Goal: Task Accomplishment & Management: Use online tool/utility

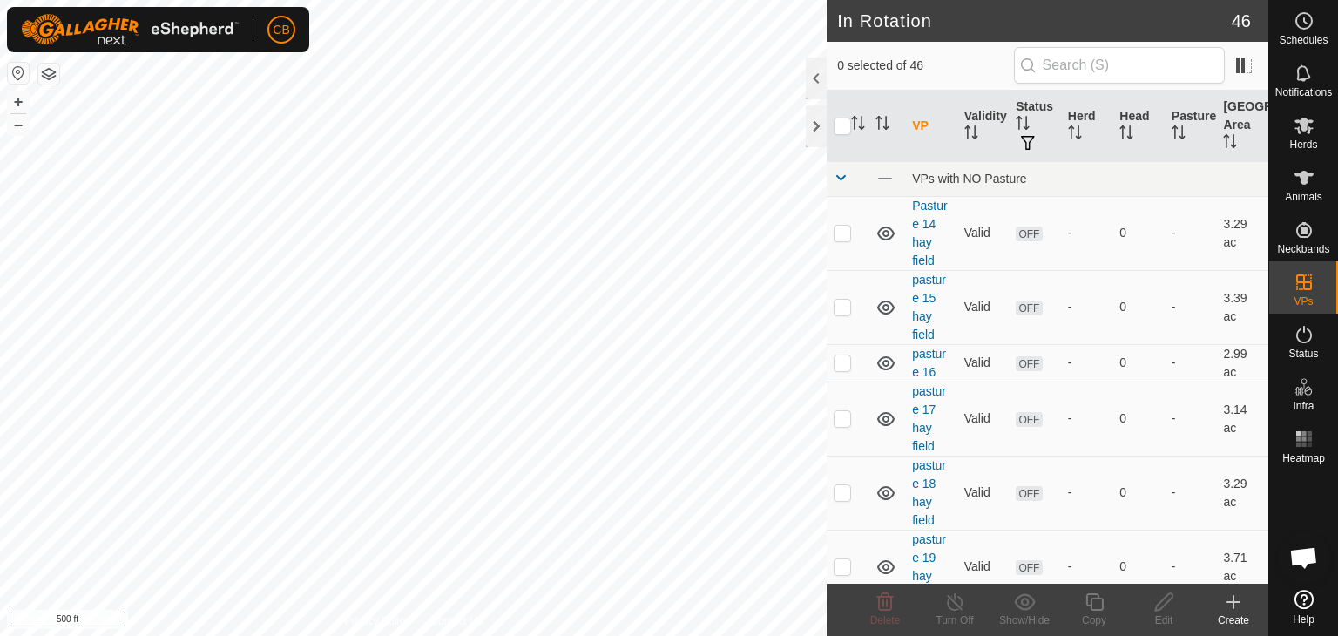
scroll to position [1847, 0]
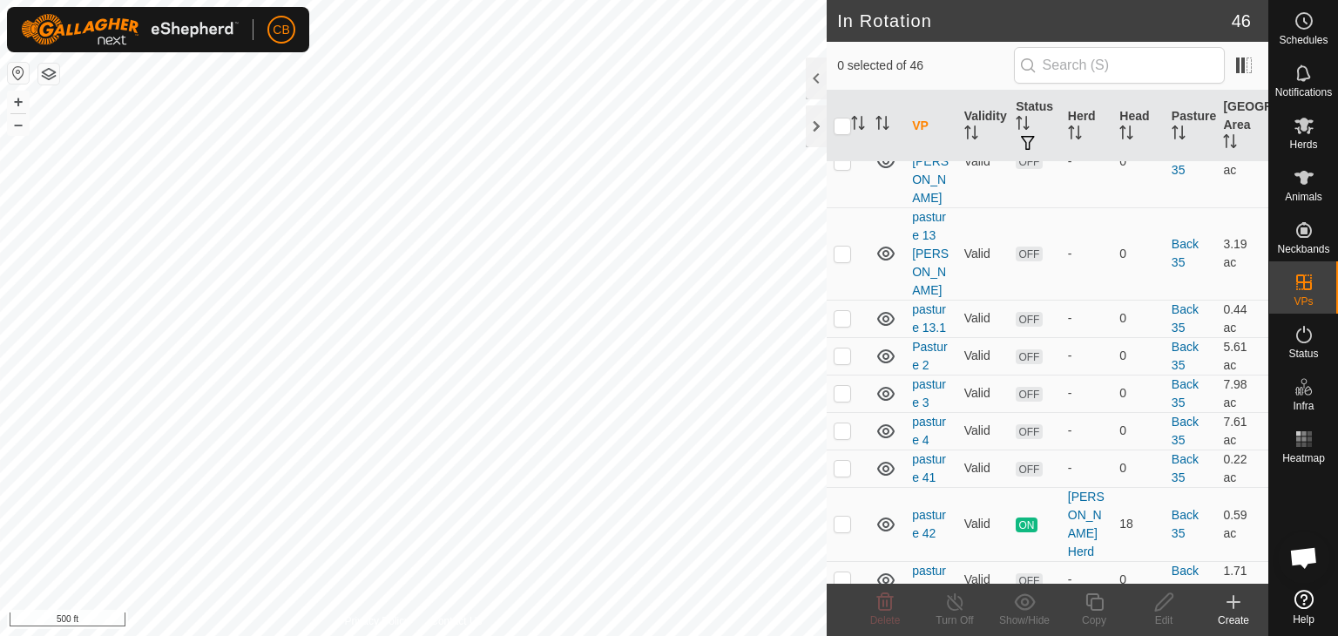
scroll to position [1917, 0]
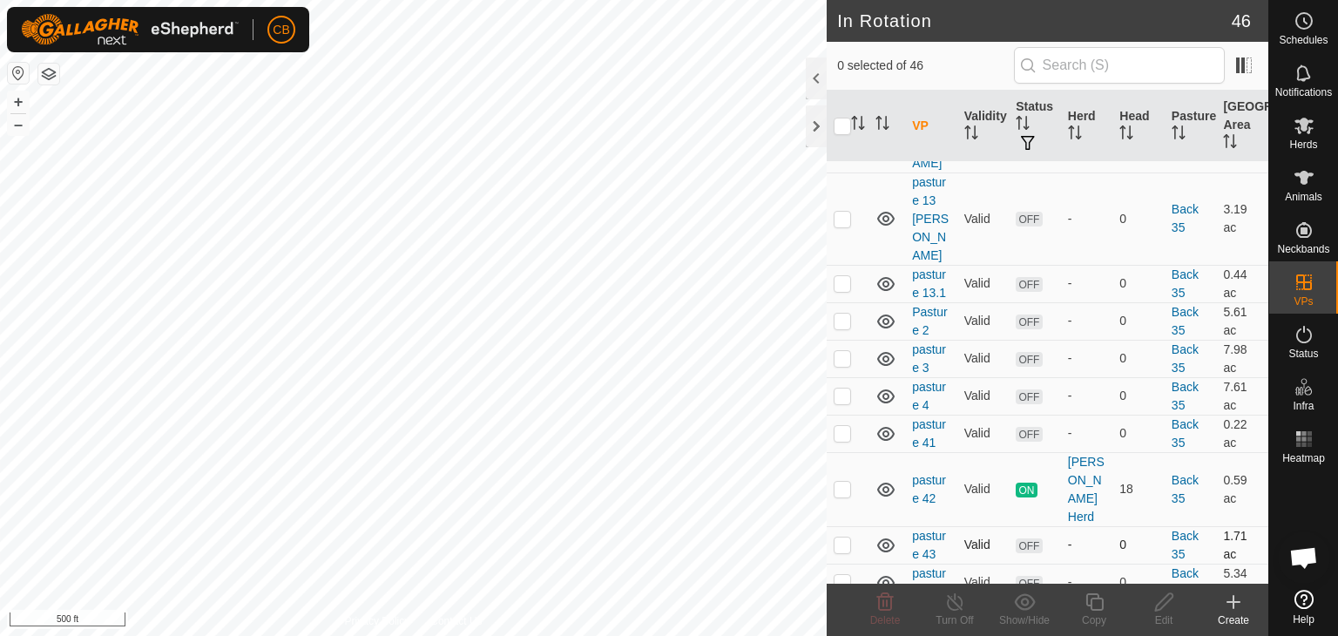
click at [843, 538] on p-checkbox at bounding box center [842, 545] width 17 height 14
checkbox input "false"
click at [1299, 186] on icon at bounding box center [1304, 177] width 21 height 21
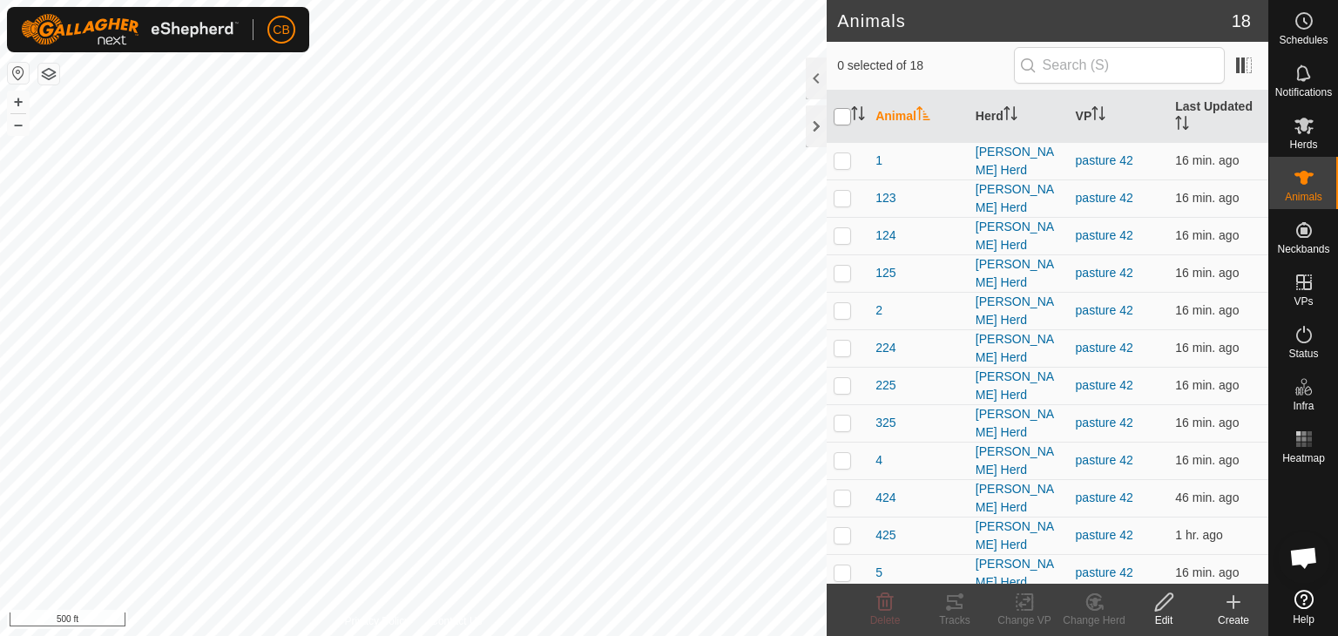
click at [846, 115] on input "checkbox" at bounding box center [842, 116] width 17 height 17
checkbox input "true"
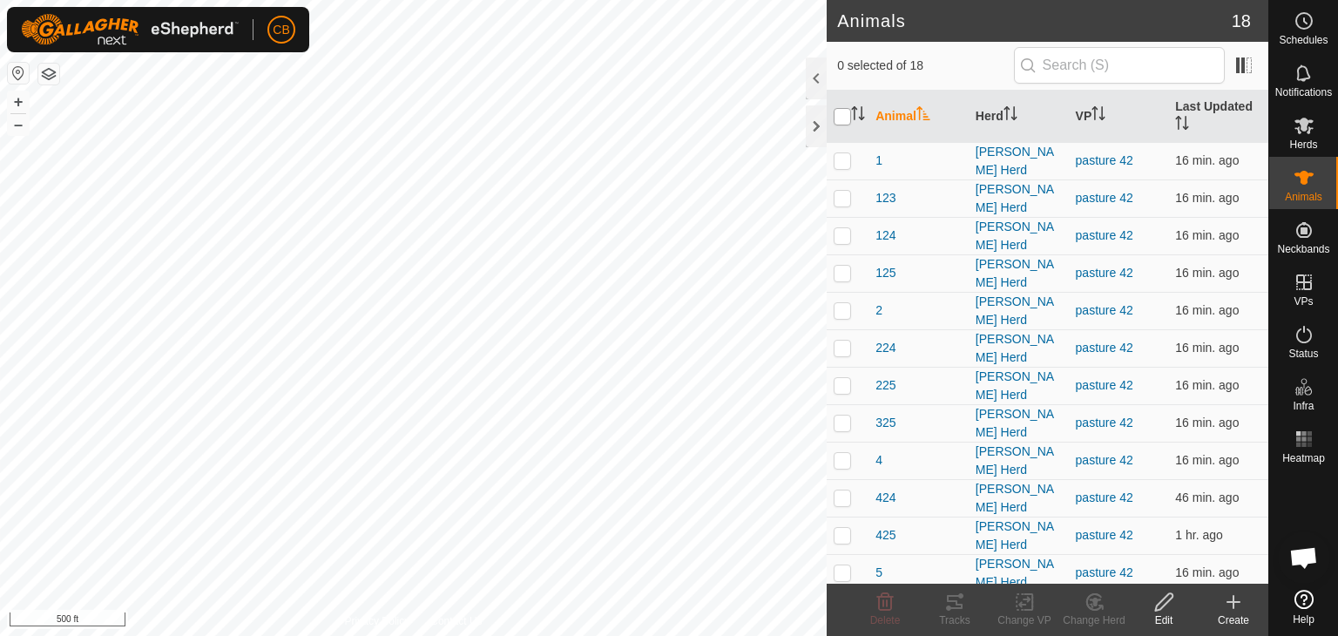
checkbox input "true"
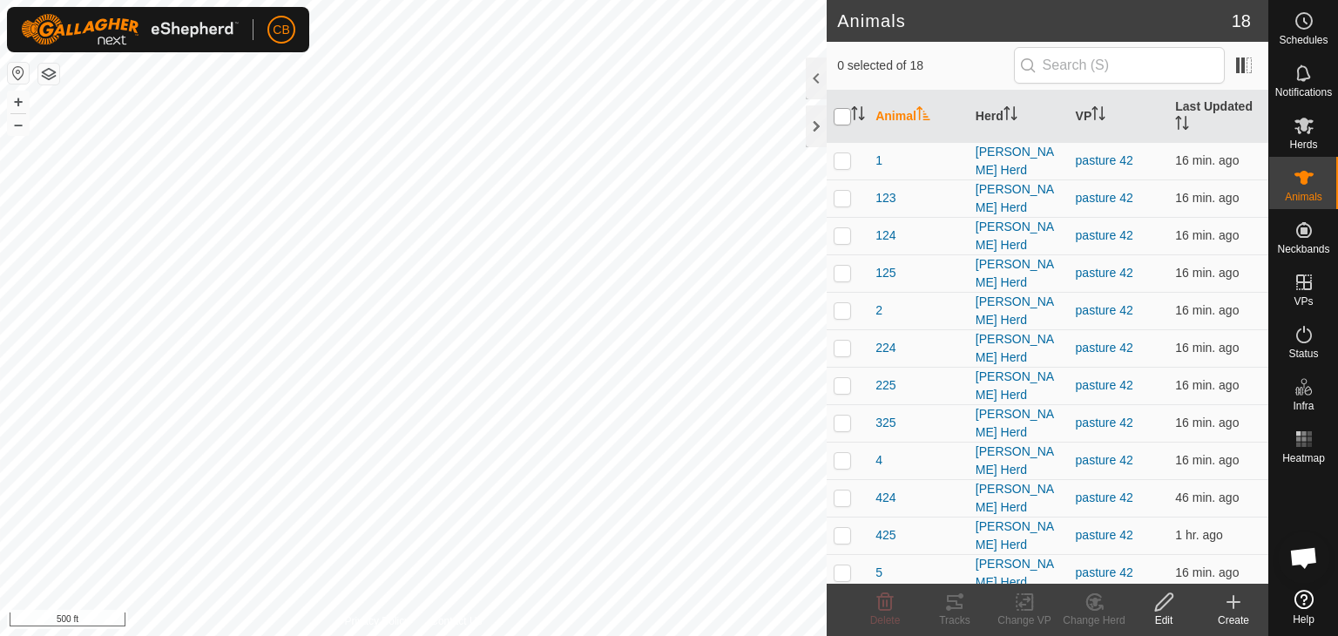
checkbox input "true"
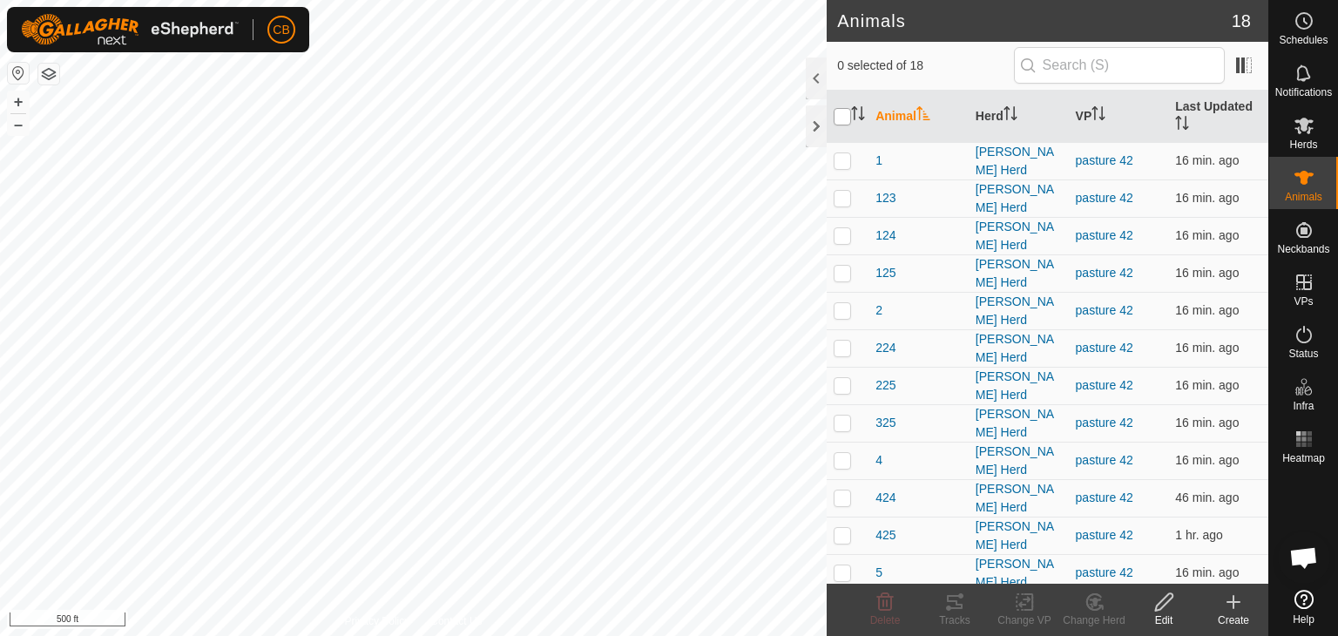
checkbox input "true"
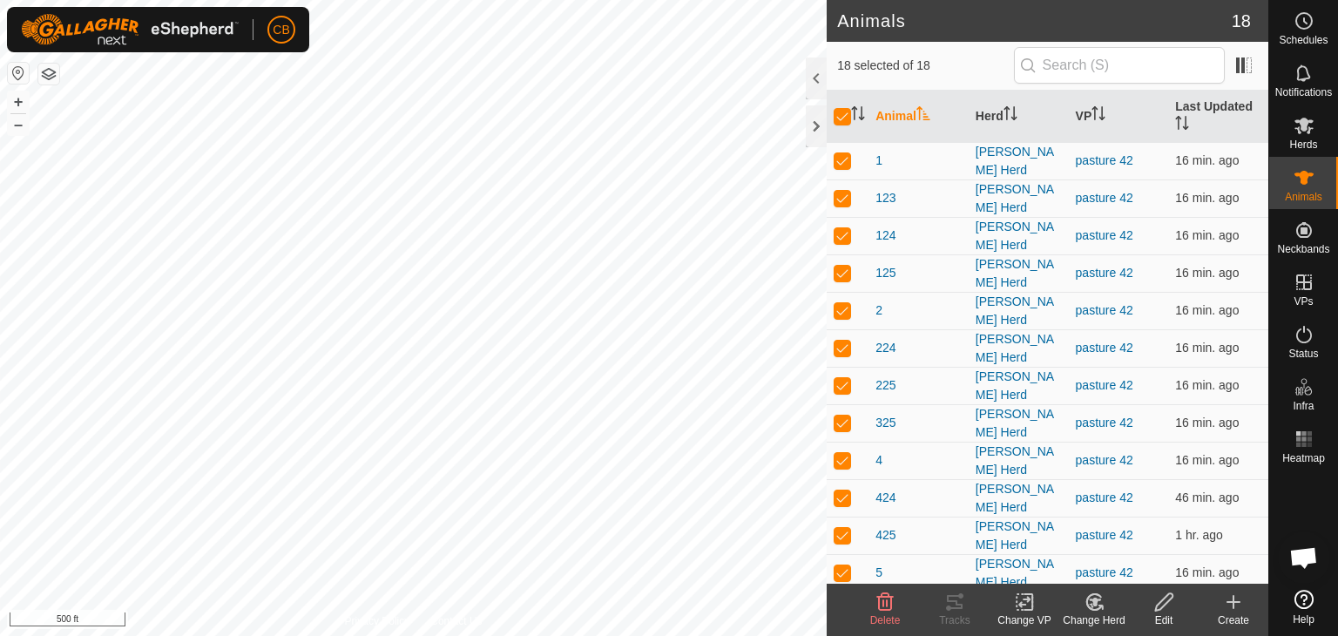
click at [1025, 601] on icon at bounding box center [1025, 602] width 22 height 21
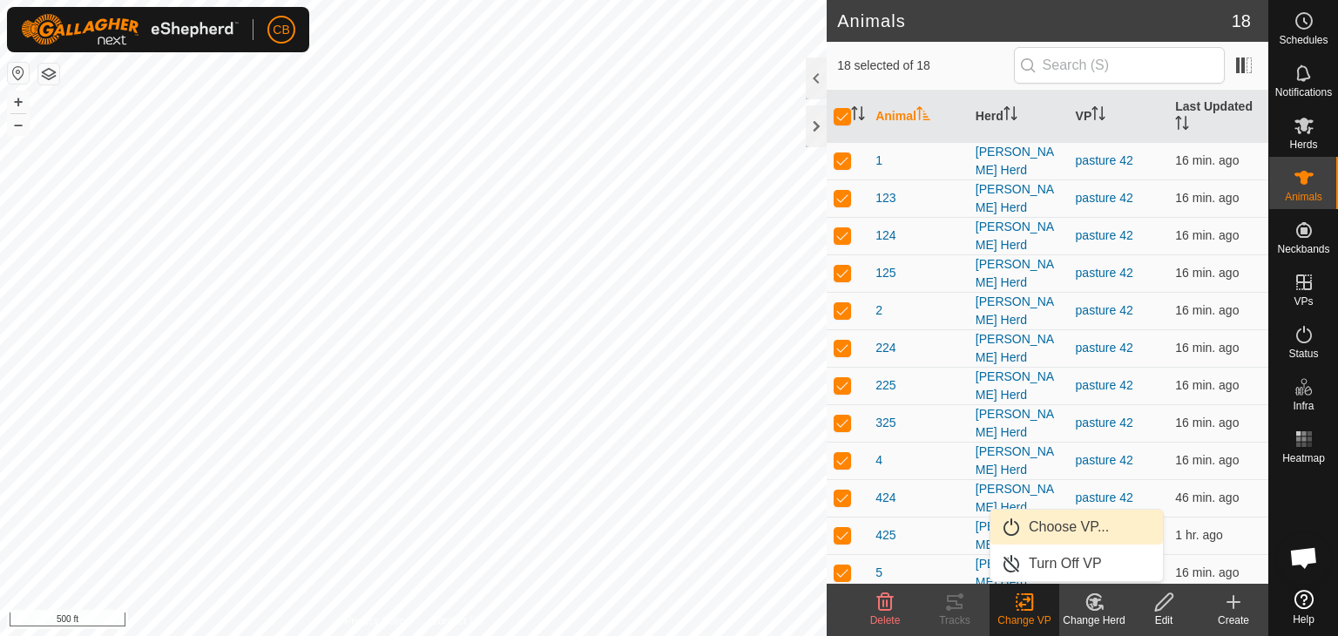
click at [1046, 524] on link "Choose VP..." at bounding box center [1077, 527] width 173 height 35
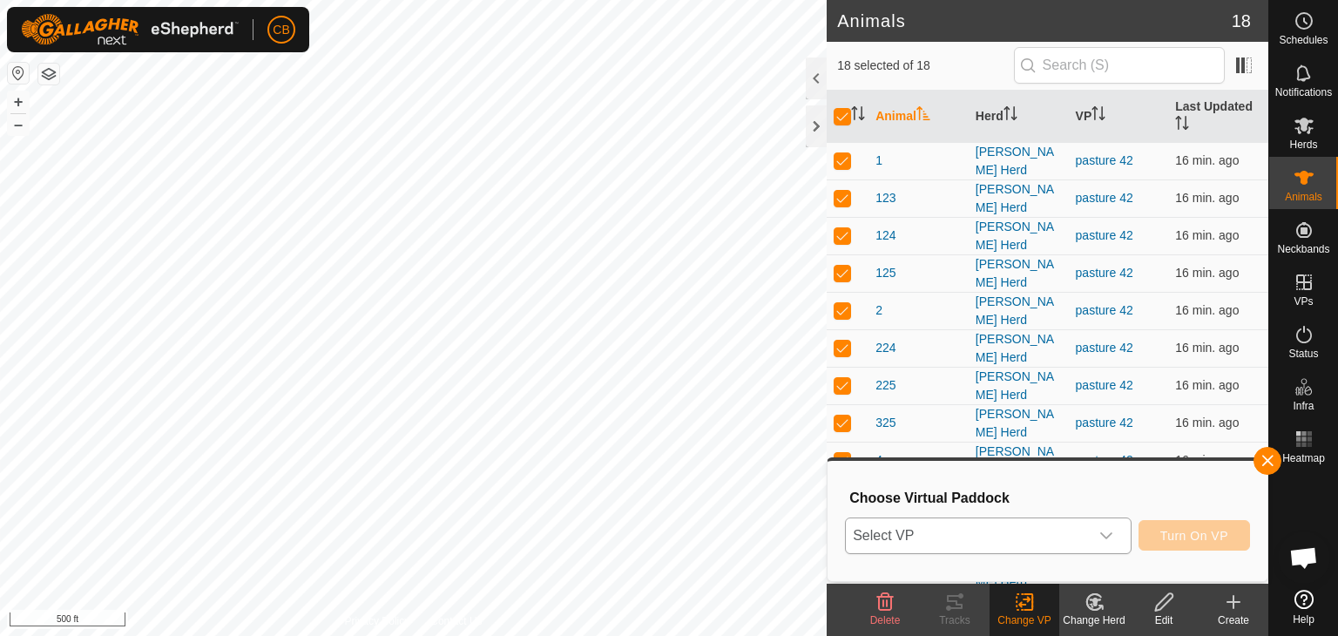
click at [1099, 534] on div "dropdown trigger" at bounding box center [1106, 535] width 35 height 35
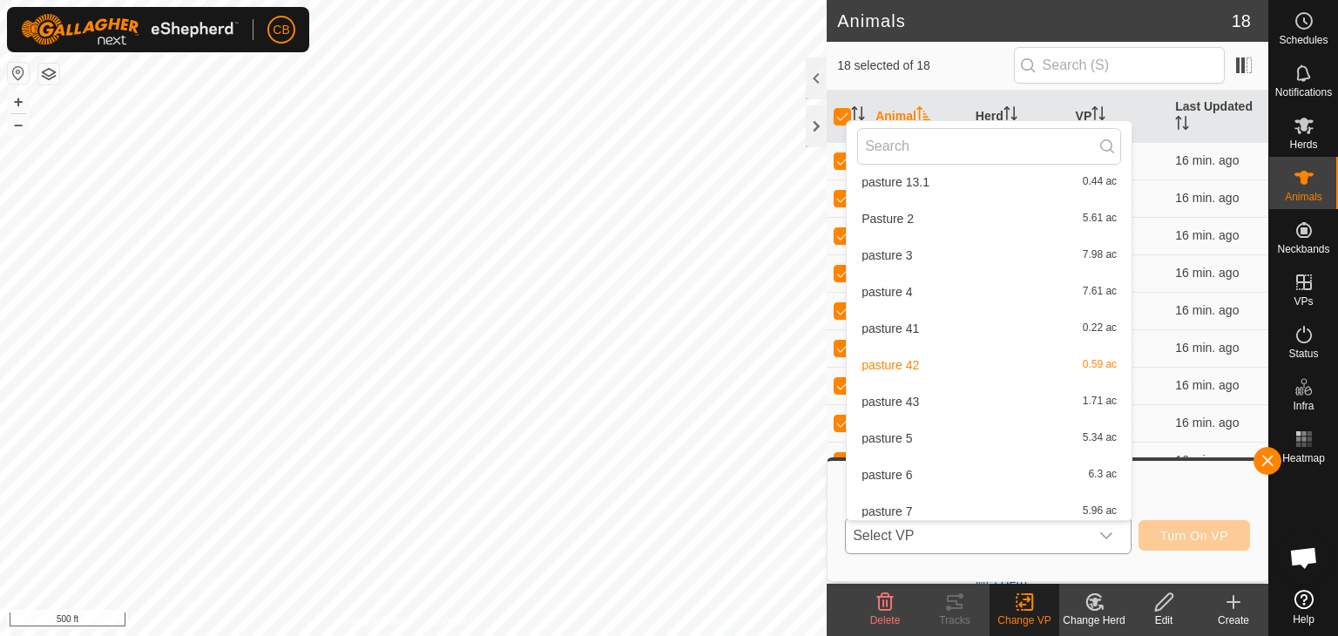
scroll to position [1359, 0]
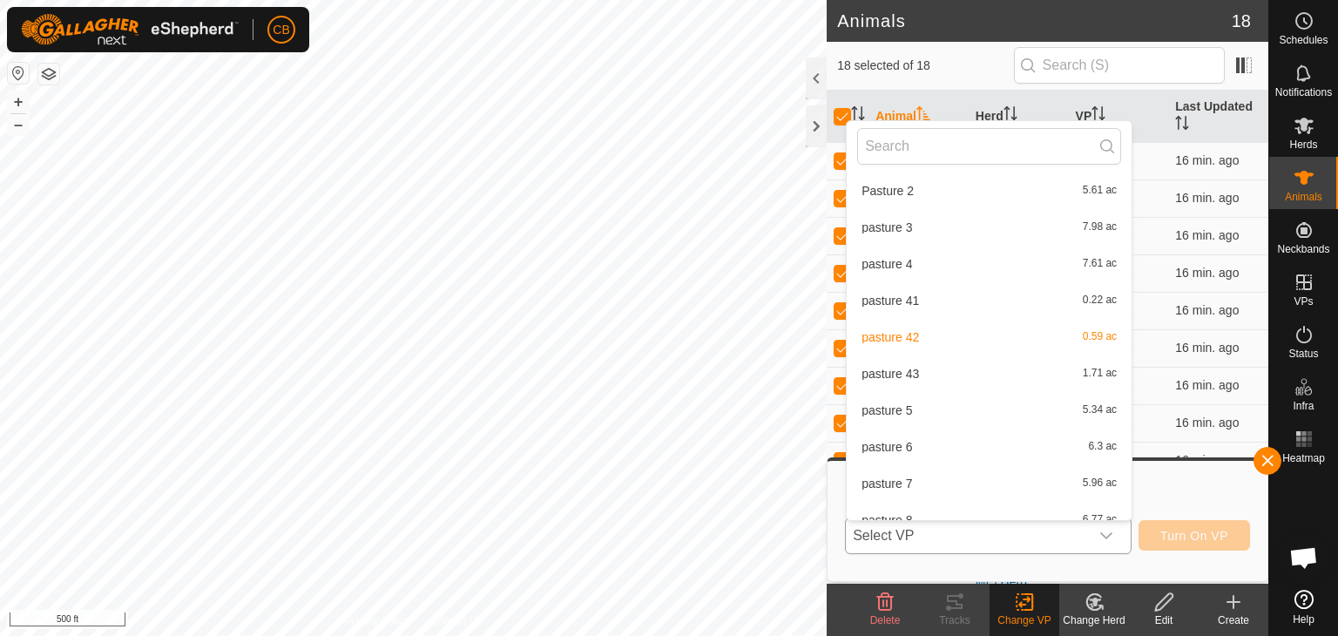
click at [938, 379] on li "pasture 43 1.71 ac" at bounding box center [989, 373] width 285 height 35
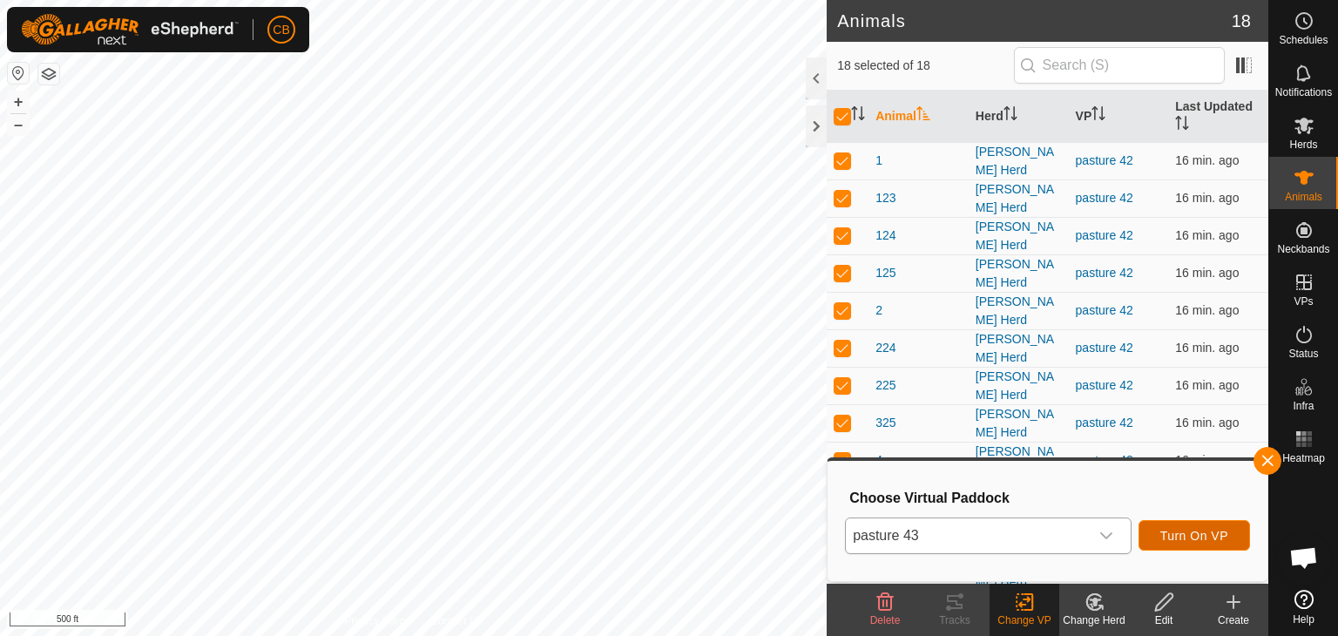
click at [1190, 537] on span "Turn On VP" at bounding box center [1195, 536] width 68 height 14
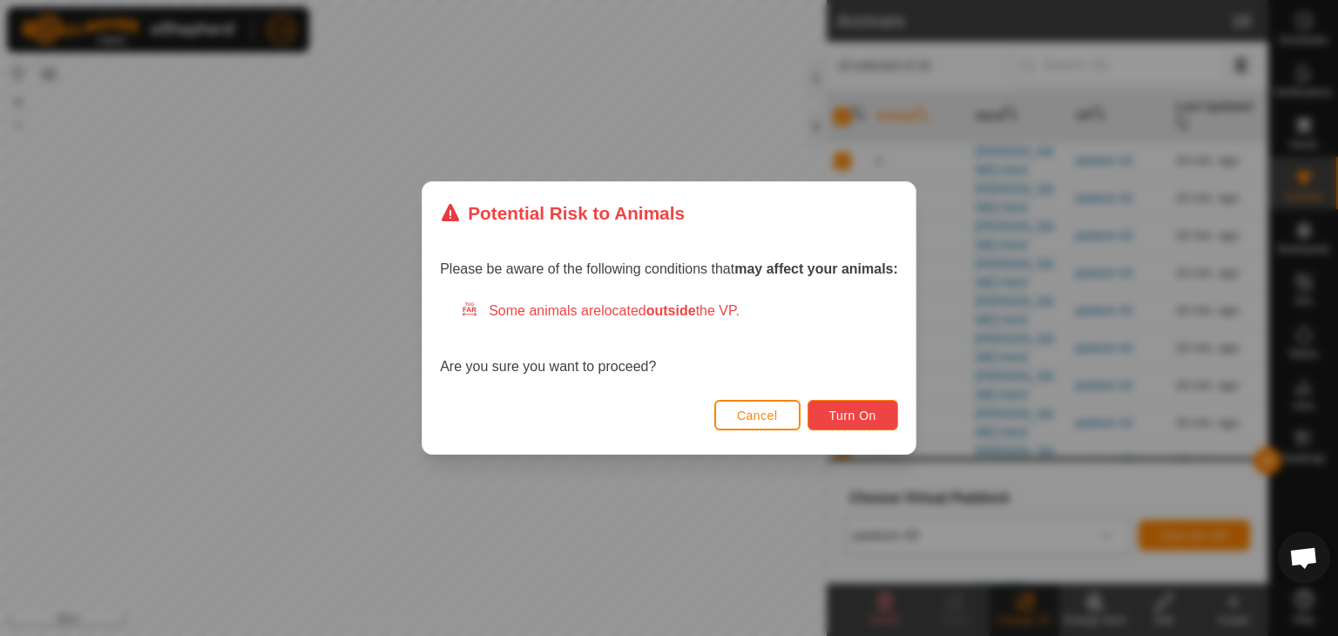
click at [854, 414] on span "Turn On" at bounding box center [852, 416] width 47 height 14
